Goal: Task Accomplishment & Management: Manage account settings

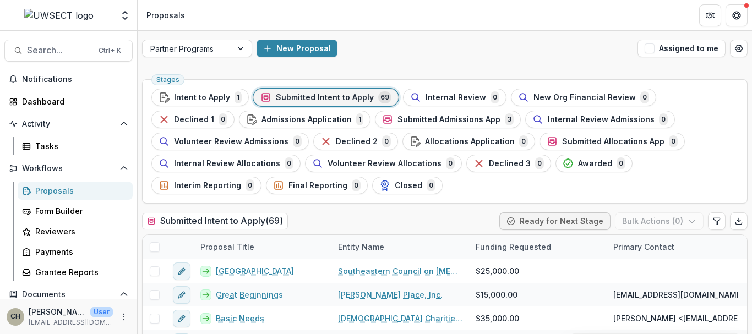
scroll to position [142, 0]
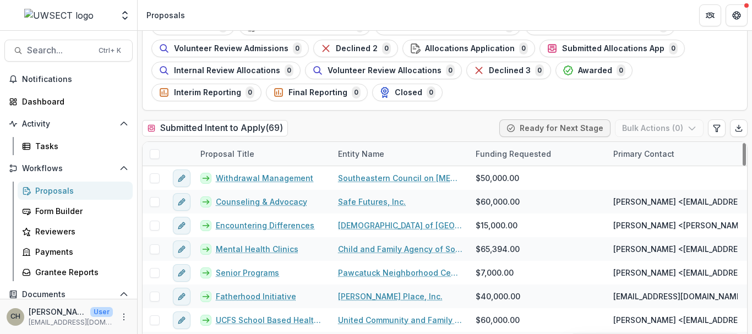
click at [64, 191] on div "Proposals" at bounding box center [79, 191] width 89 height 12
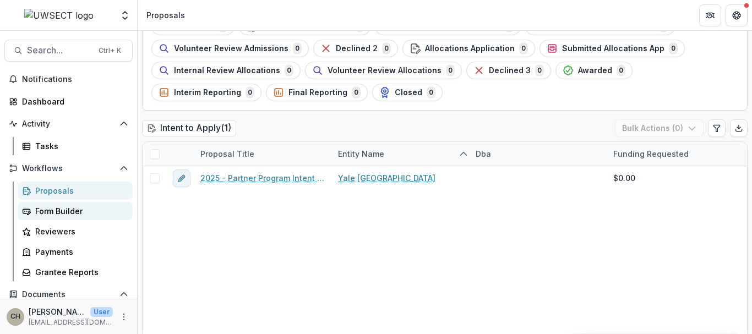
click at [53, 215] on div "Form Builder" at bounding box center [79, 211] width 89 height 12
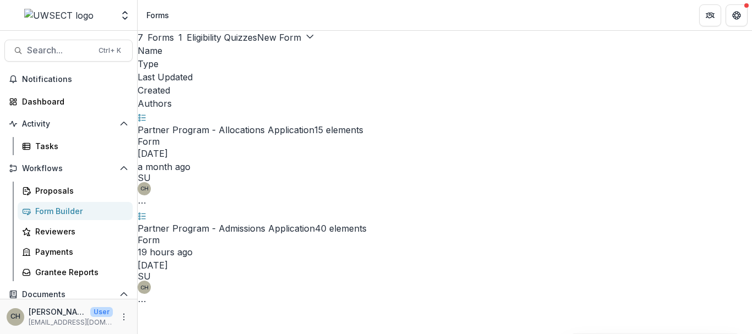
click at [146, 297] on icon "Options" at bounding box center [142, 301] width 9 height 9
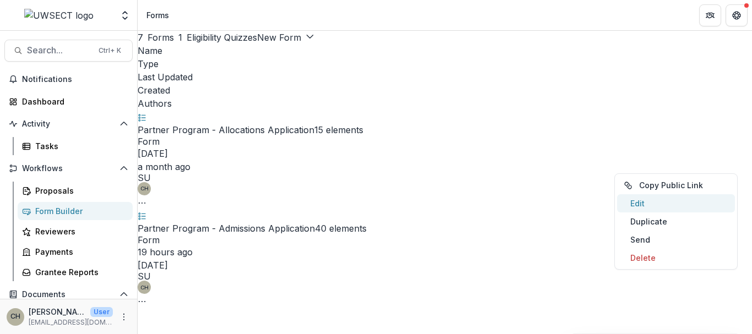
click at [645, 203] on link "Edit" at bounding box center [676, 203] width 118 height 18
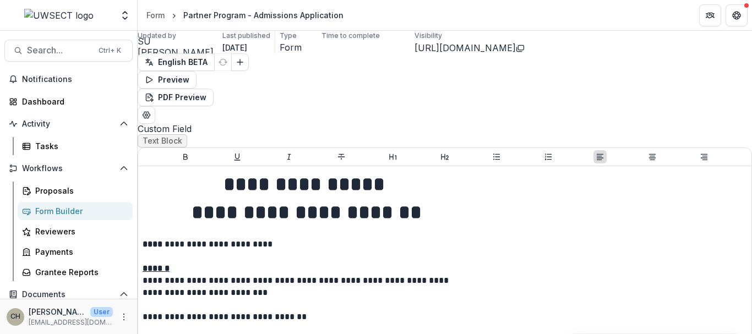
click at [346, 238] on p "**********" at bounding box center [306, 244] width 328 height 12
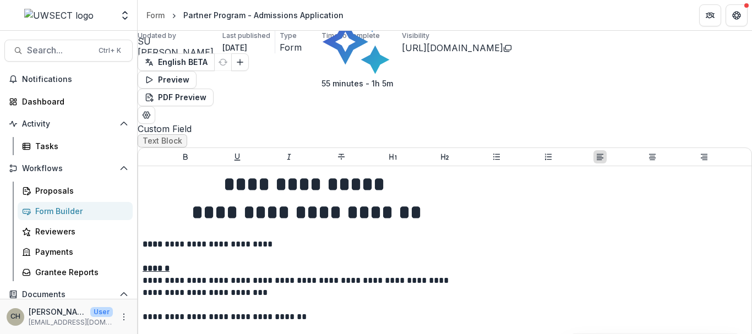
scroll to position [13, 0]
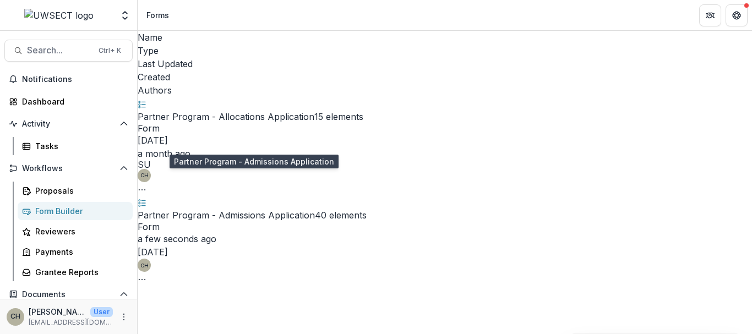
click at [265, 210] on link "Partner Program - Admissions Application" at bounding box center [226, 215] width 177 height 11
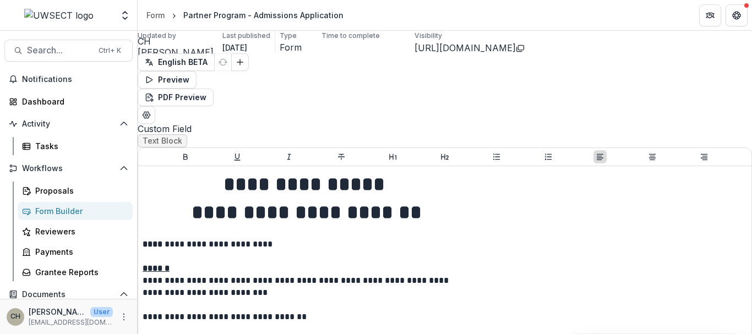
click at [151, 111] on icon "Edit Form Settings" at bounding box center [146, 115] width 9 height 9
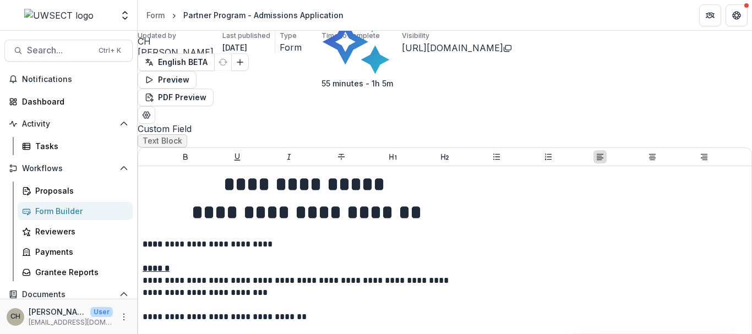
scroll to position [263, 0]
type input "**********"
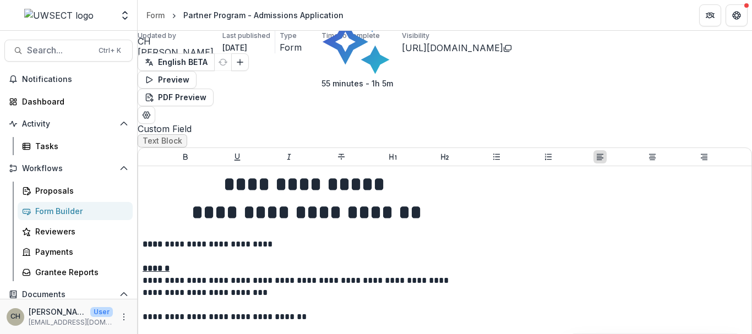
scroll to position [503, 0]
click at [9, 12] on icon "Close" at bounding box center [4, 7] width 9 height 9
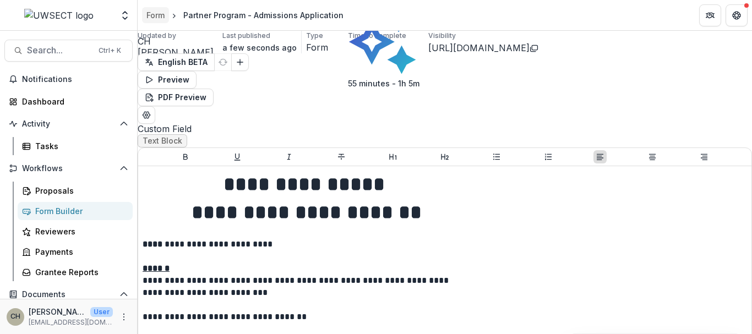
click at [157, 16] on div "Form" at bounding box center [155, 15] width 18 height 12
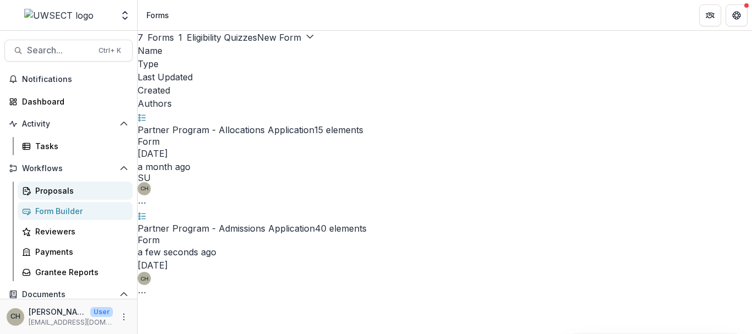
click at [39, 194] on div "Proposals" at bounding box center [79, 191] width 89 height 12
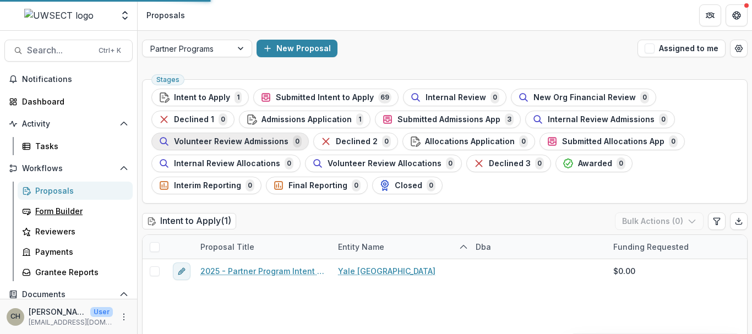
click at [68, 213] on div "Form Builder" at bounding box center [79, 211] width 89 height 12
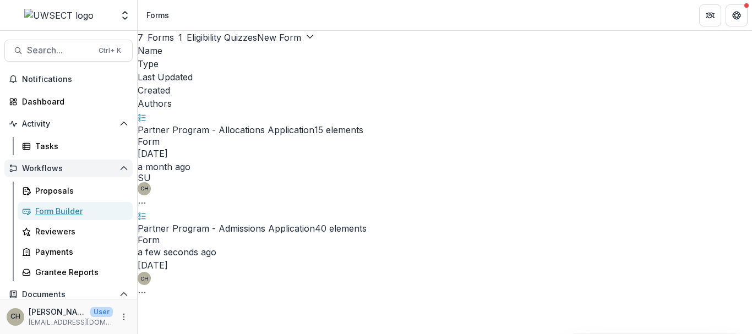
scroll to position [157, 0]
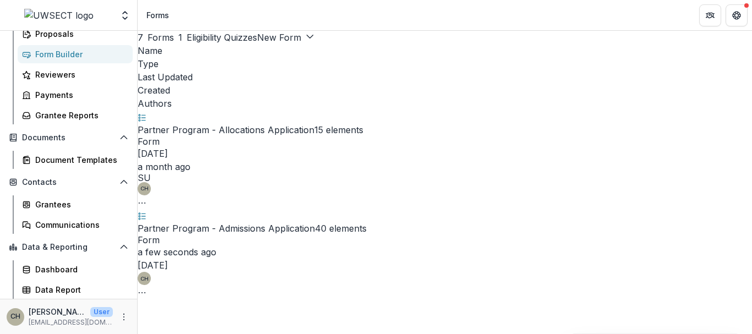
click at [172, 209] on div "Partner Program - Admissions Application 40 elements" at bounding box center [445, 222] width 614 height 26
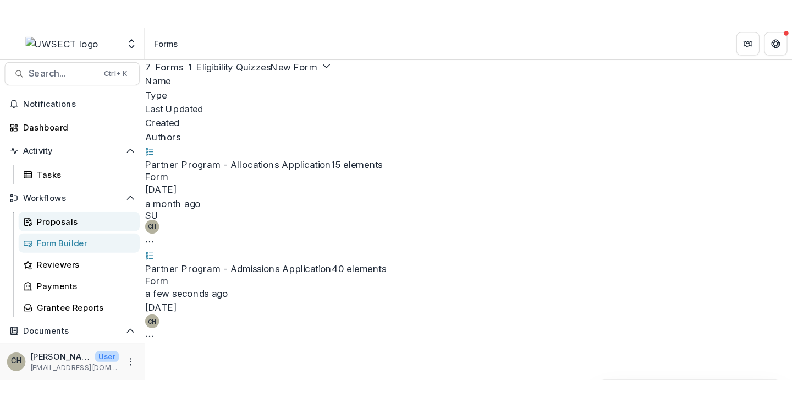
scroll to position [0, 0]
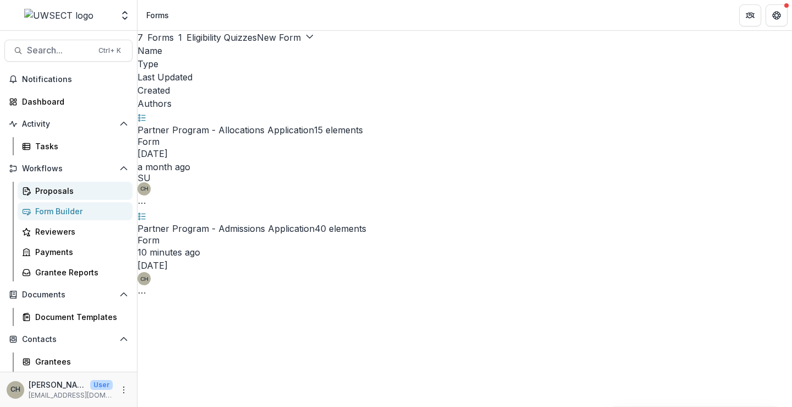
click at [47, 191] on div "Proposals" at bounding box center [79, 191] width 89 height 12
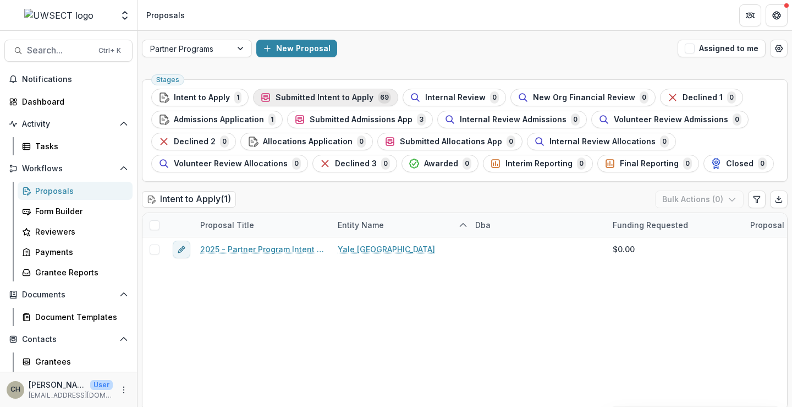
click at [349, 95] on span "Submitted Intent to Apply" at bounding box center [325, 97] width 98 height 9
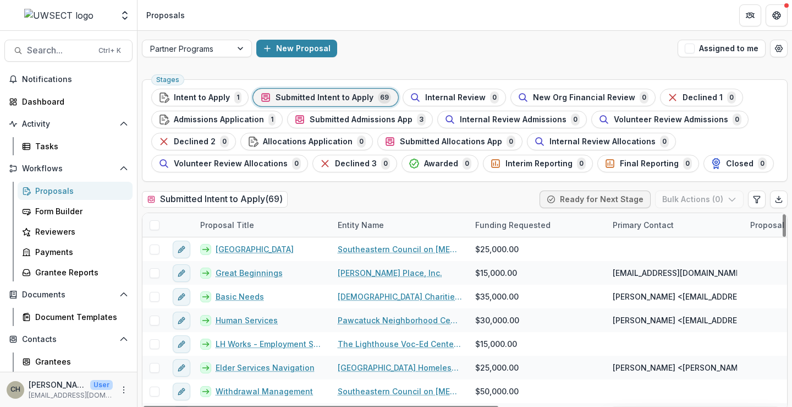
click at [343, 223] on div "Entity Name" at bounding box center [360, 225] width 59 height 12
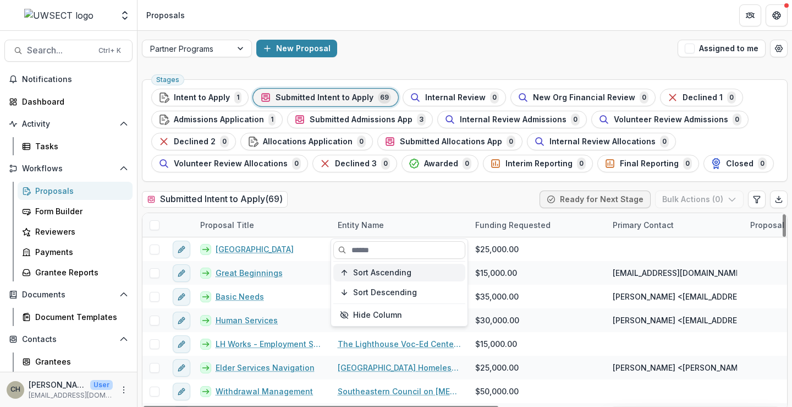
click at [363, 273] on span "Sort Ascending" at bounding box center [382, 272] width 58 height 9
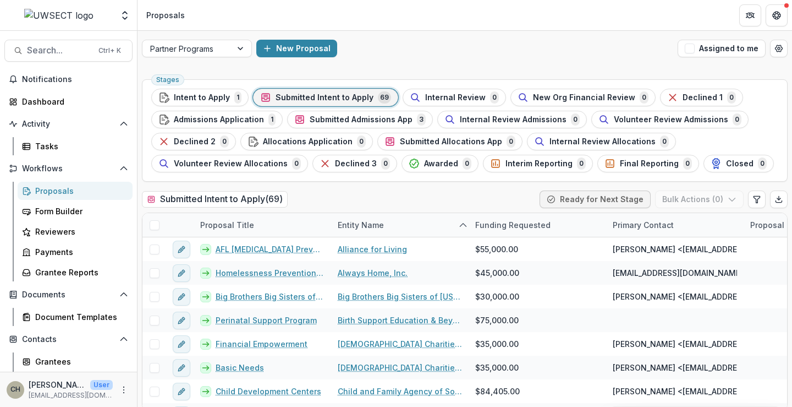
click at [504, 44] on div "New Proposal" at bounding box center [464, 49] width 417 height 18
